Goal: Information Seeking & Learning: Learn about a topic

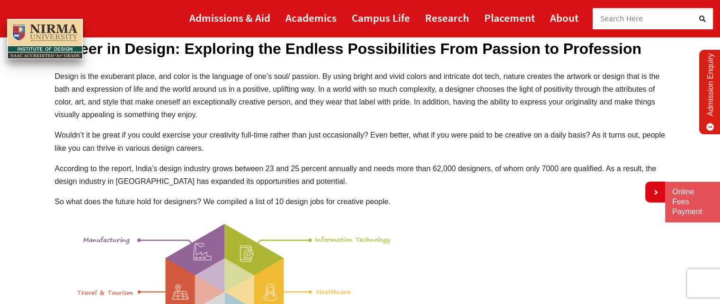
scroll to position [95, 0]
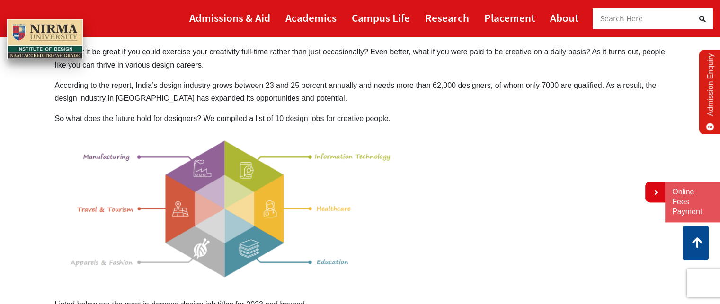
scroll to position [142, 0]
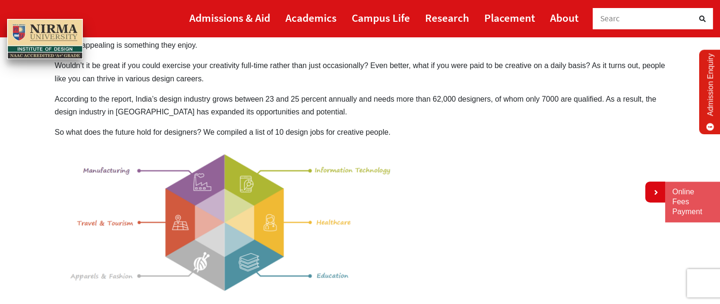
drag, startPoint x: 55, startPoint y: 98, endPoint x: 74, endPoint y: 103, distance: 20.1
click at [74, 103] on p "According to the report, India’s design industry grows between 23 and 25 percen…" at bounding box center [360, 106] width 611 height 26
click at [56, 97] on p "According to the report, India’s design industry grows between 23 and 25 percen…" at bounding box center [360, 106] width 611 height 26
drag, startPoint x: 56, startPoint y: 97, endPoint x: 209, endPoint y: 114, distance: 153.9
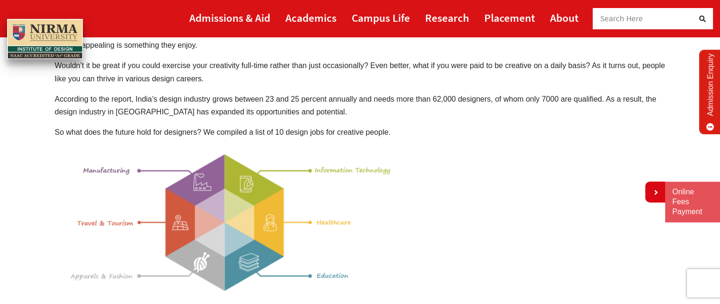
click at [217, 102] on p "According to the report, India’s design industry grows between 23 and 25 percen…" at bounding box center [360, 106] width 611 height 26
drag, startPoint x: 225, startPoint y: 96, endPoint x: 225, endPoint y: 113, distance: 16.6
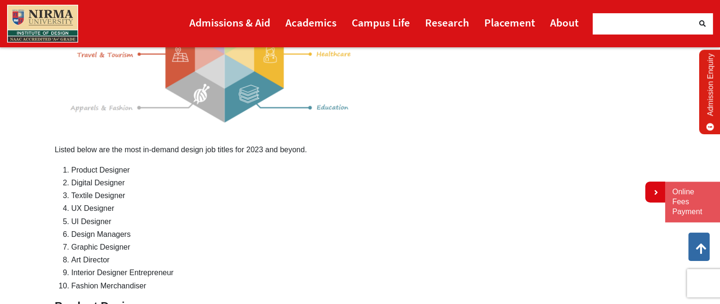
scroll to position [331, 0]
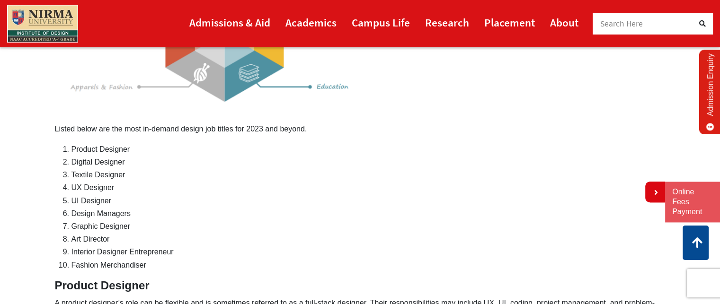
drag, startPoint x: 102, startPoint y: 149, endPoint x: 100, endPoint y: 267, distance: 117.4
click at [100, 267] on ol "Product Designer Digital Designer Textile Designer UX Designer UI Designer Desi…" at bounding box center [368, 207] width 594 height 129
drag, startPoint x: 49, startPoint y: 117, endPoint x: 125, endPoint y: 208, distance: 118.3
